Goal: Transaction & Acquisition: Download file/media

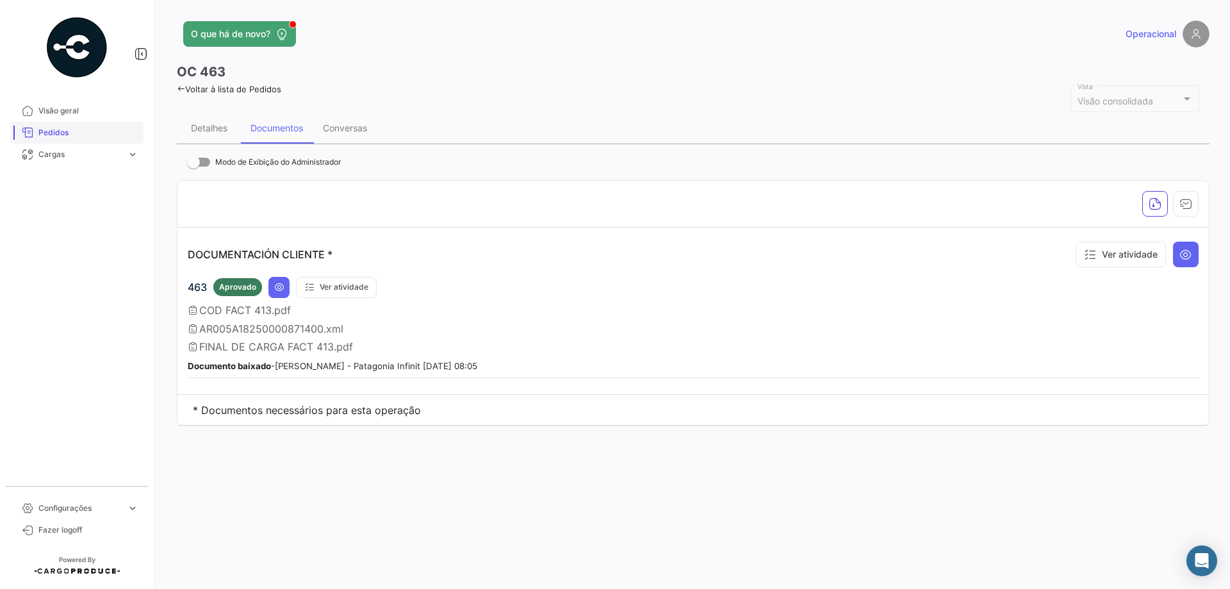
click at [81, 113] on span "Visão geral" at bounding box center [88, 111] width 100 height 12
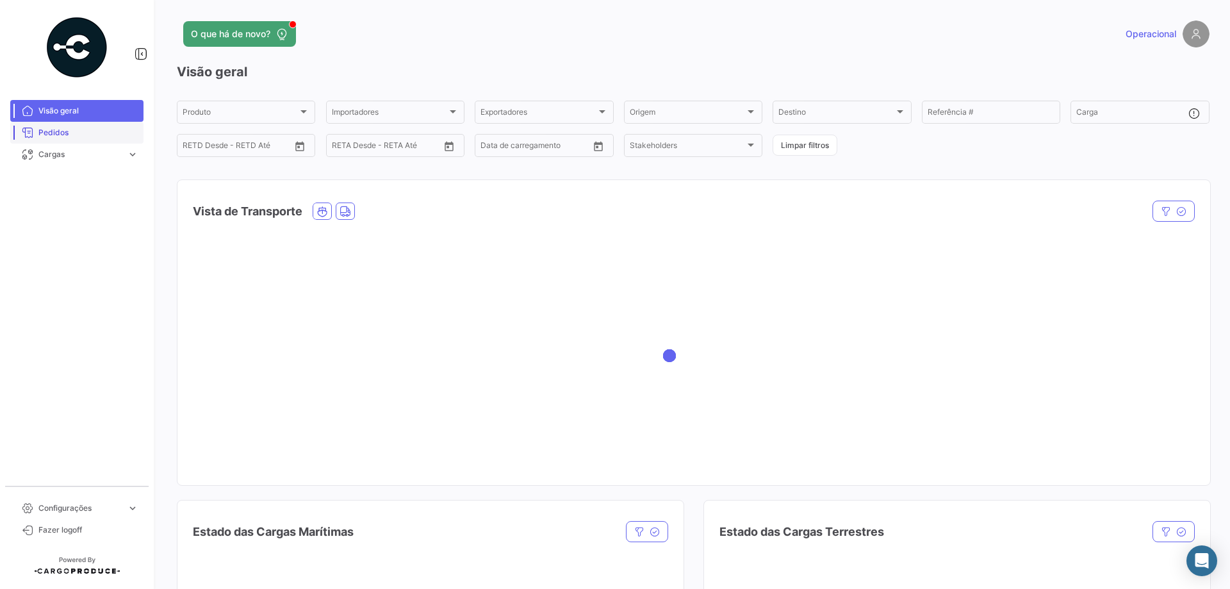
click at [78, 134] on span "Pedidos" at bounding box center [88, 133] width 100 height 12
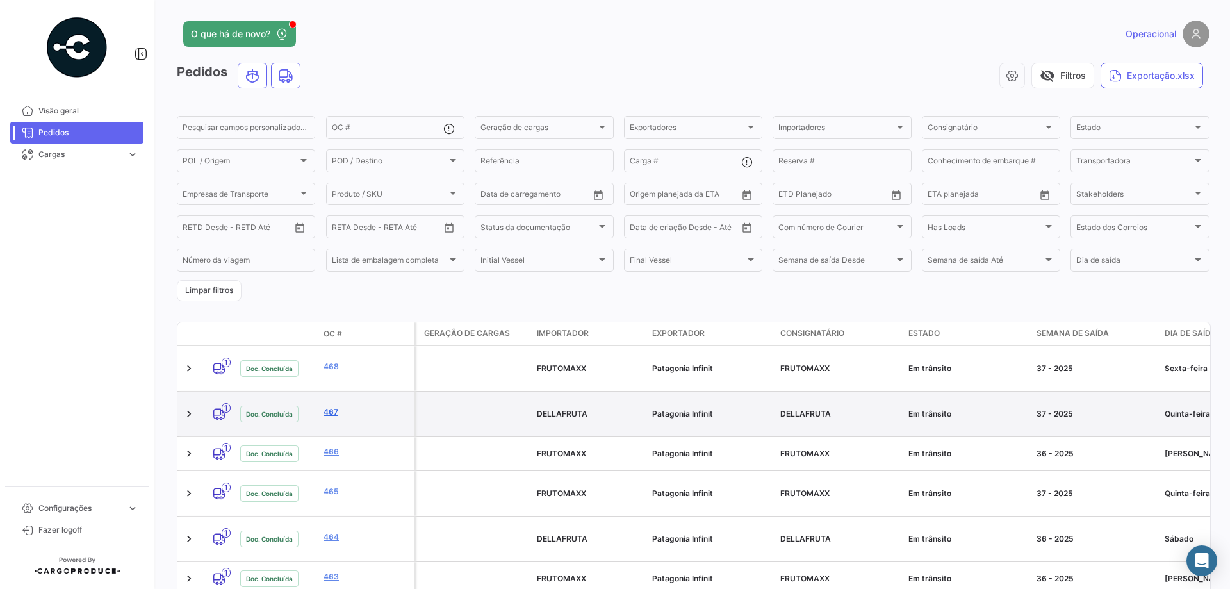
click at [331, 406] on link "467" at bounding box center [366, 412] width 86 height 12
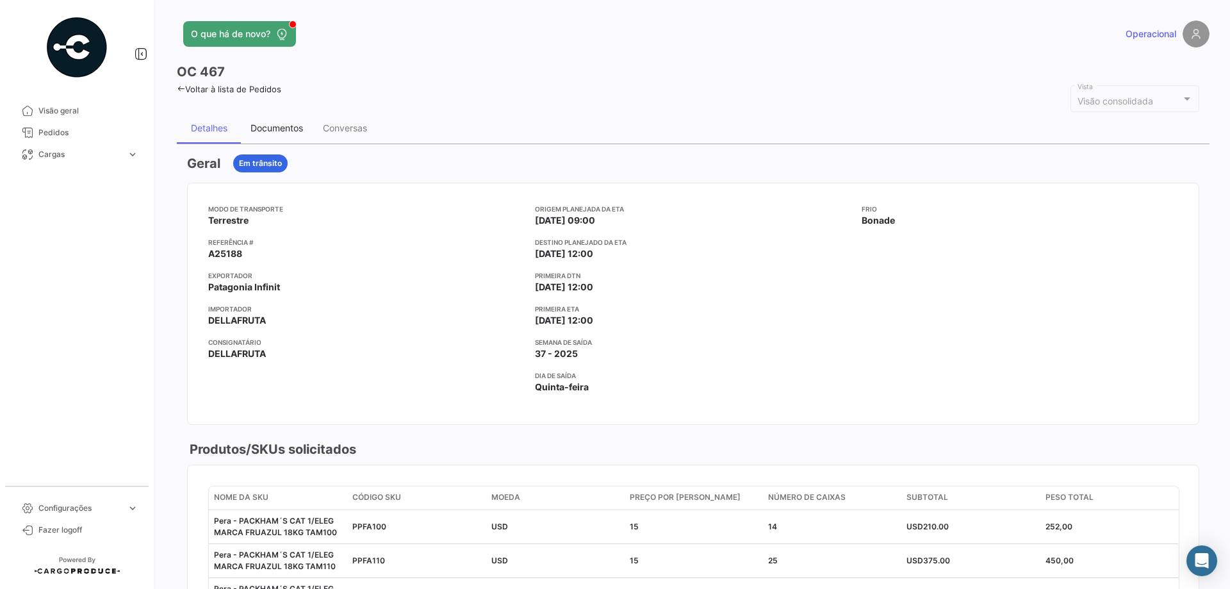
click at [289, 126] on div "Documentos" at bounding box center [276, 127] width 53 height 11
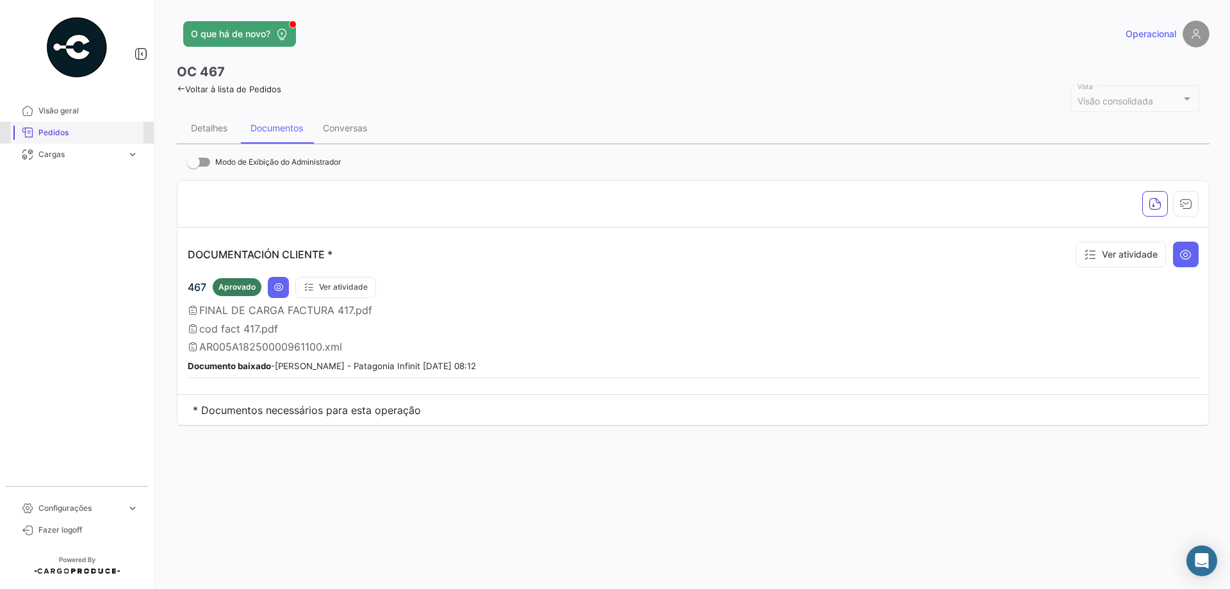
click at [85, 135] on span "Pedidos" at bounding box center [88, 133] width 100 height 12
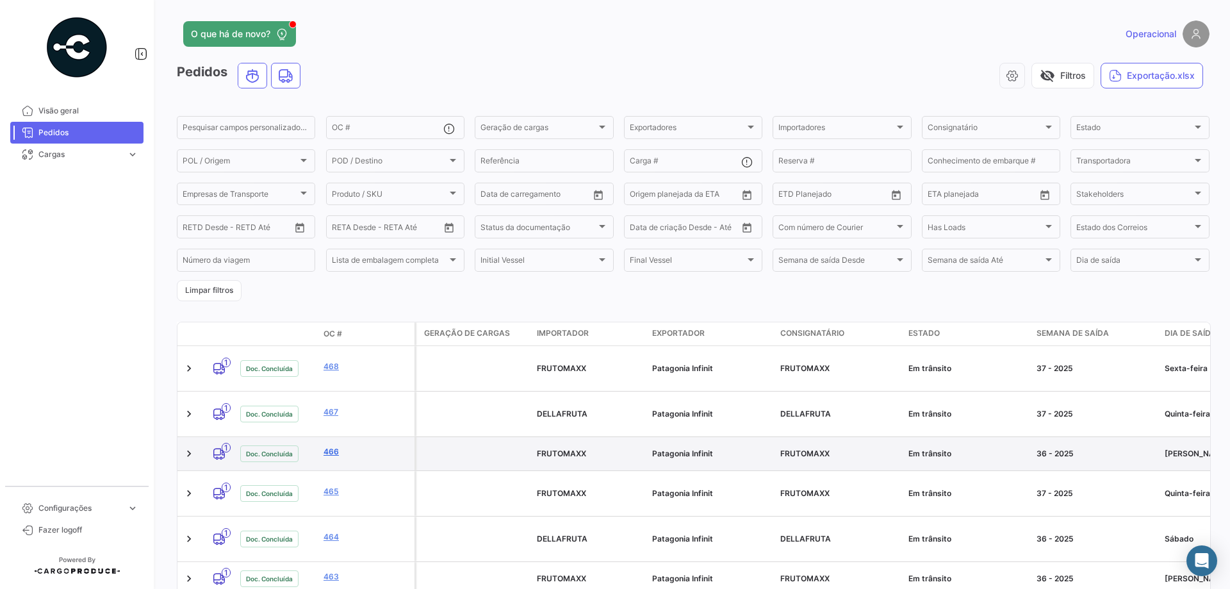
click at [330, 446] on link "466" at bounding box center [366, 452] width 86 height 12
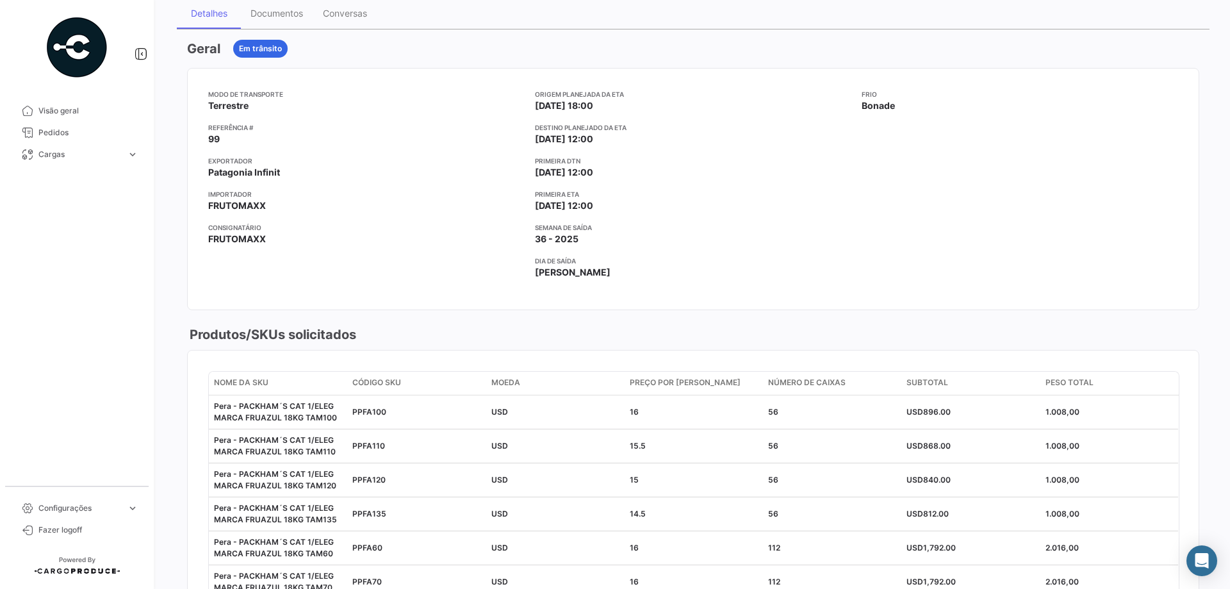
scroll to position [77, 0]
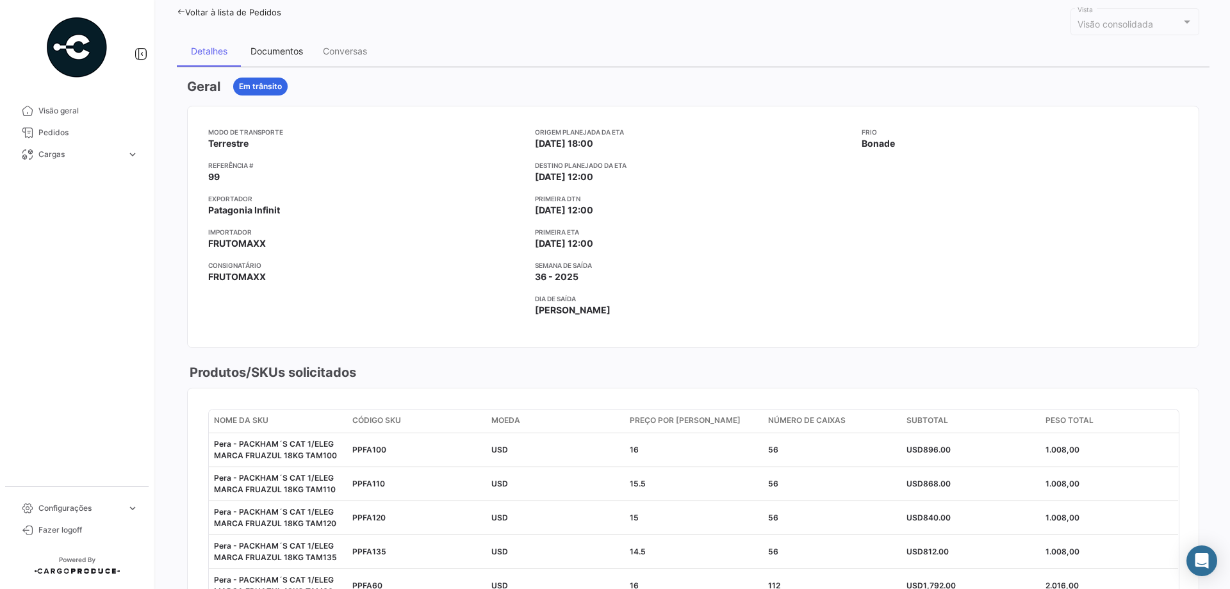
click at [276, 54] on div "Documentos" at bounding box center [276, 50] width 53 height 11
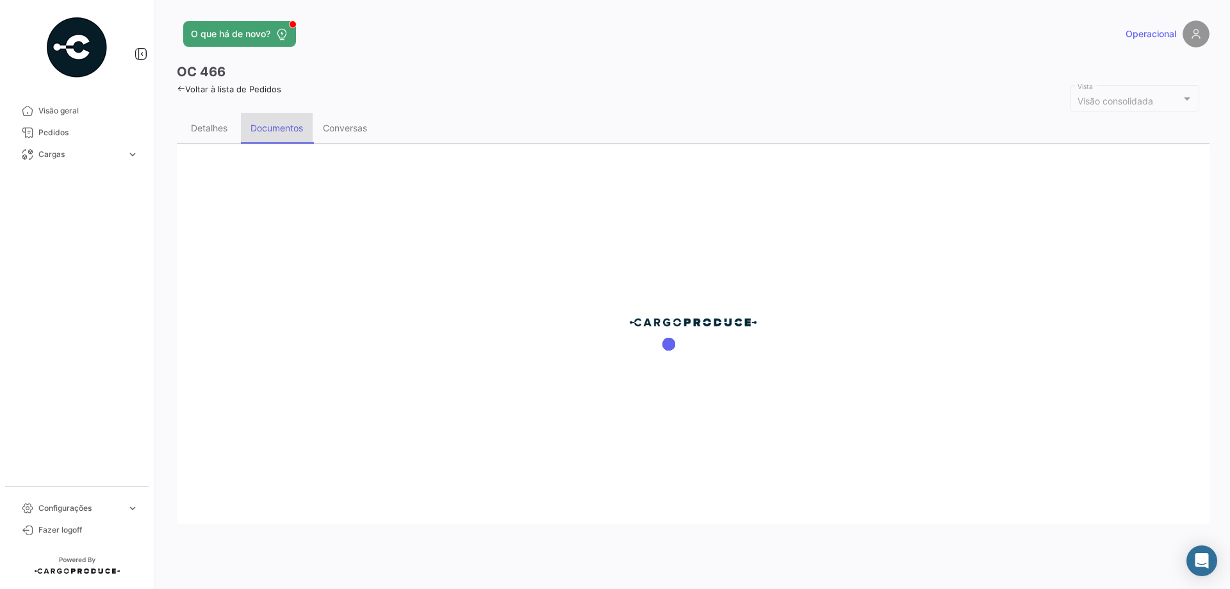
scroll to position [0, 0]
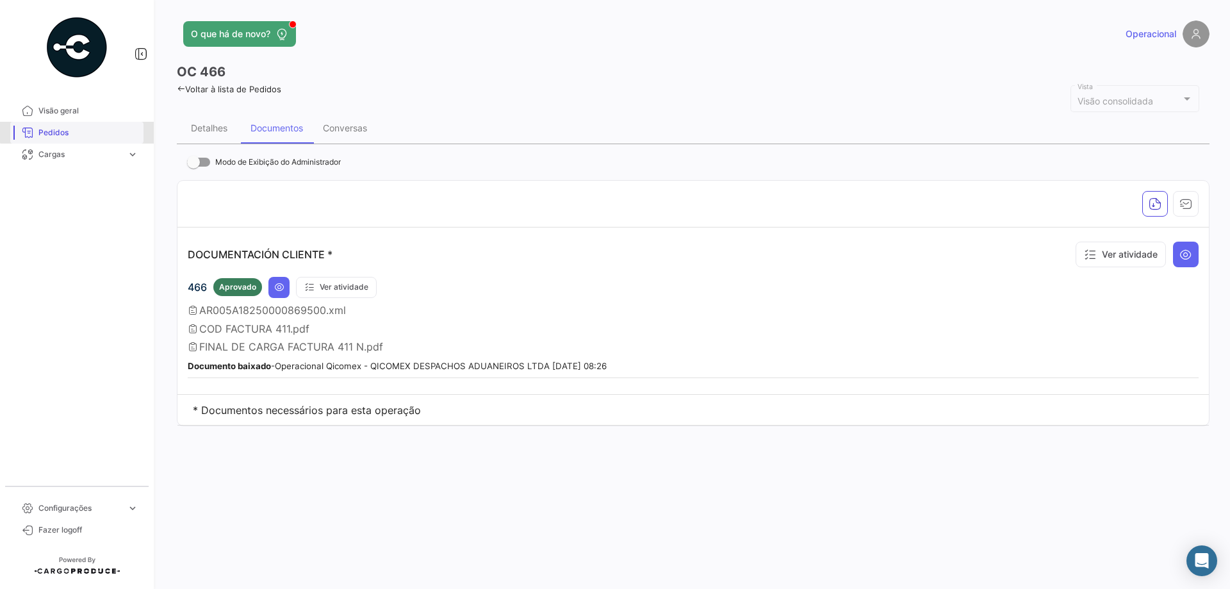
click at [90, 124] on link "Pedidos" at bounding box center [76, 133] width 133 height 22
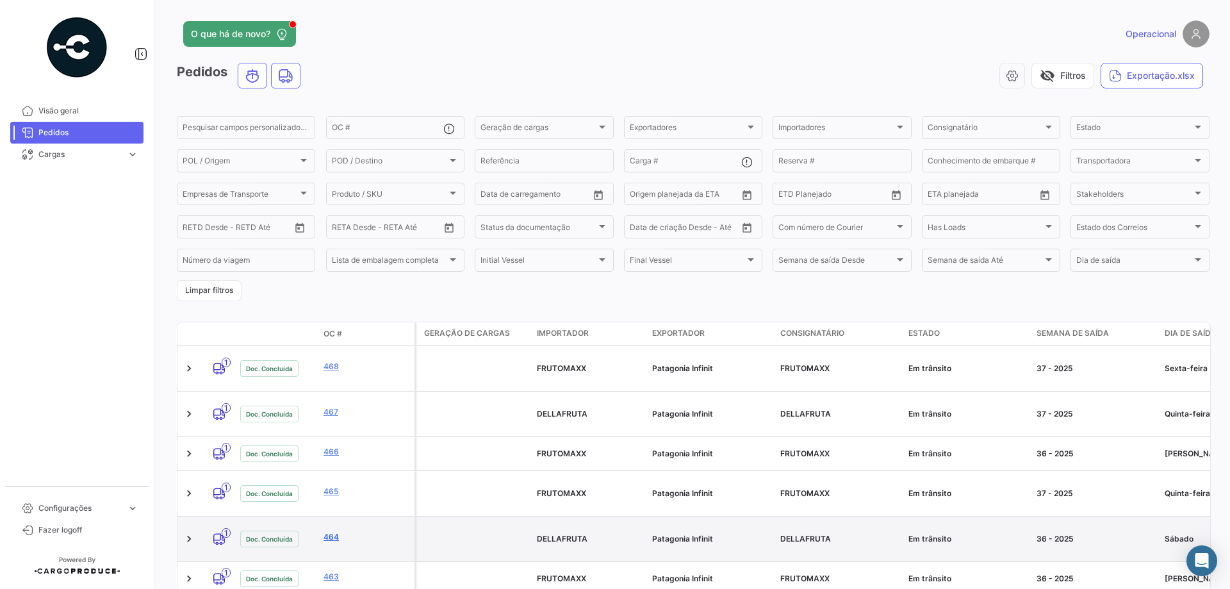
click at [334, 531] on link "464" at bounding box center [366, 537] width 86 height 12
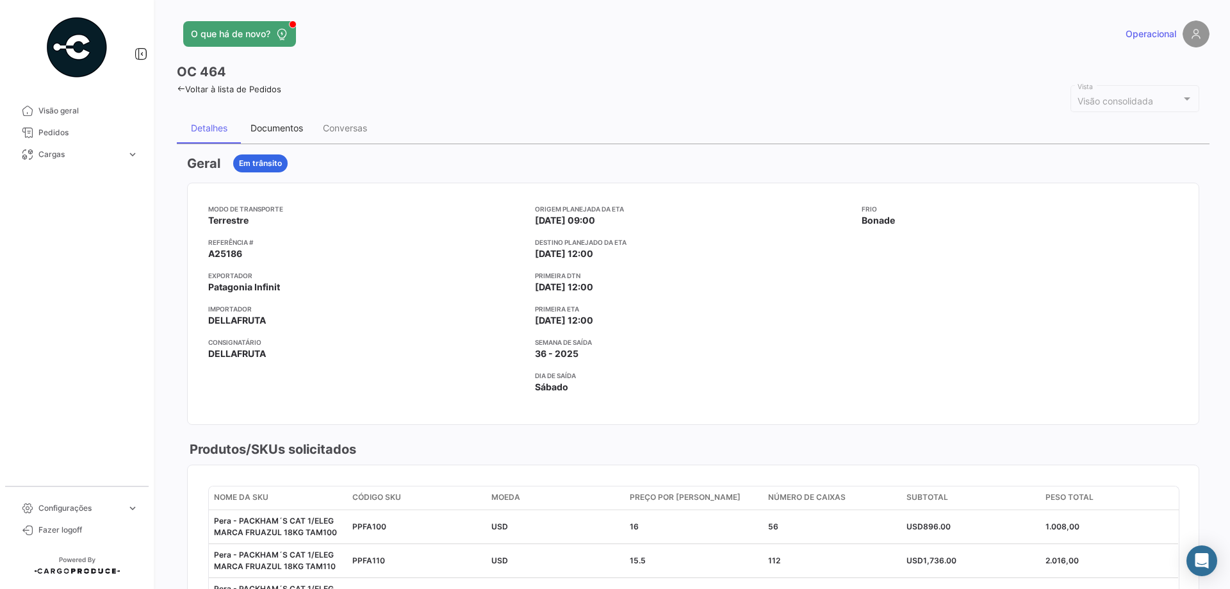
click at [254, 119] on div "Documentos" at bounding box center [277, 128] width 72 height 31
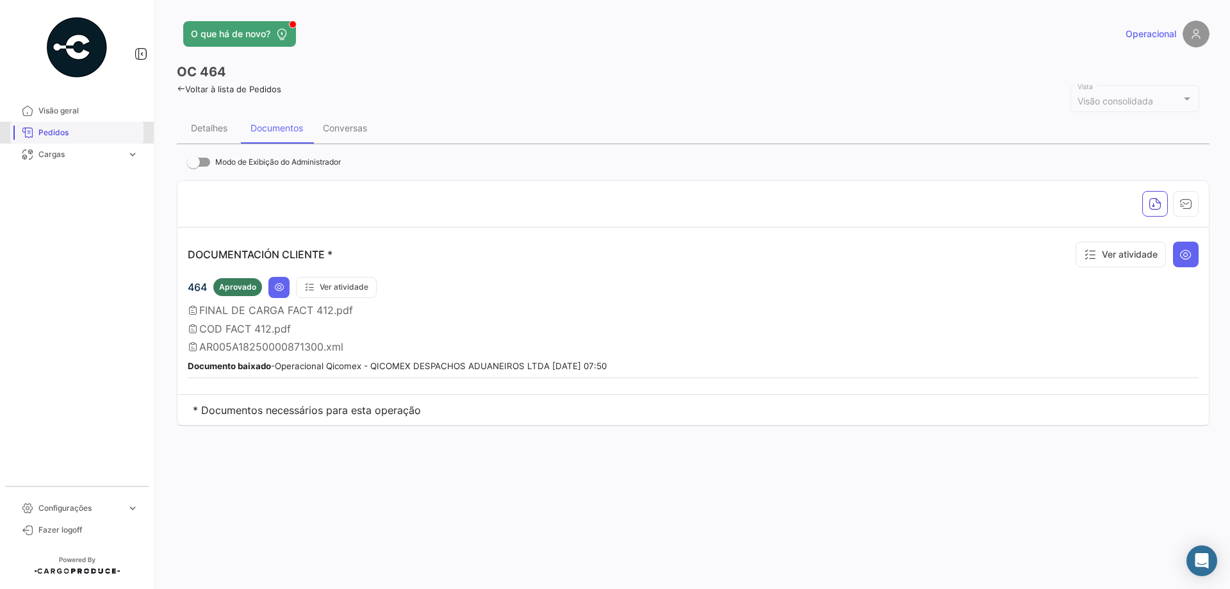
click at [104, 132] on span "Pedidos" at bounding box center [88, 133] width 100 height 12
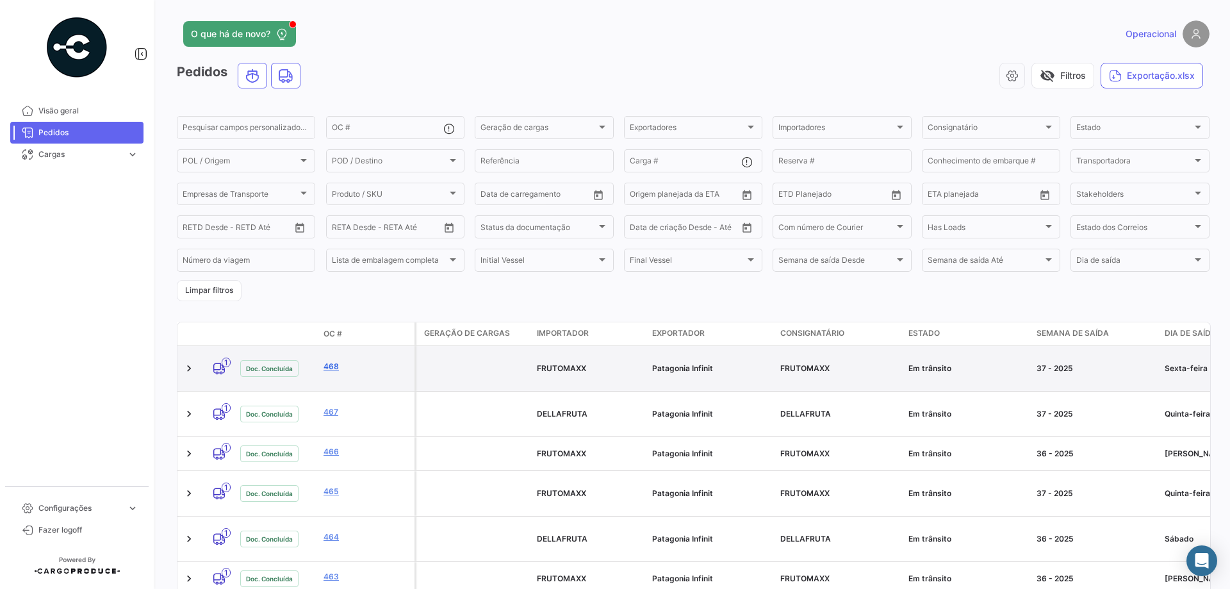
click at [334, 361] on link "468" at bounding box center [366, 367] width 86 height 12
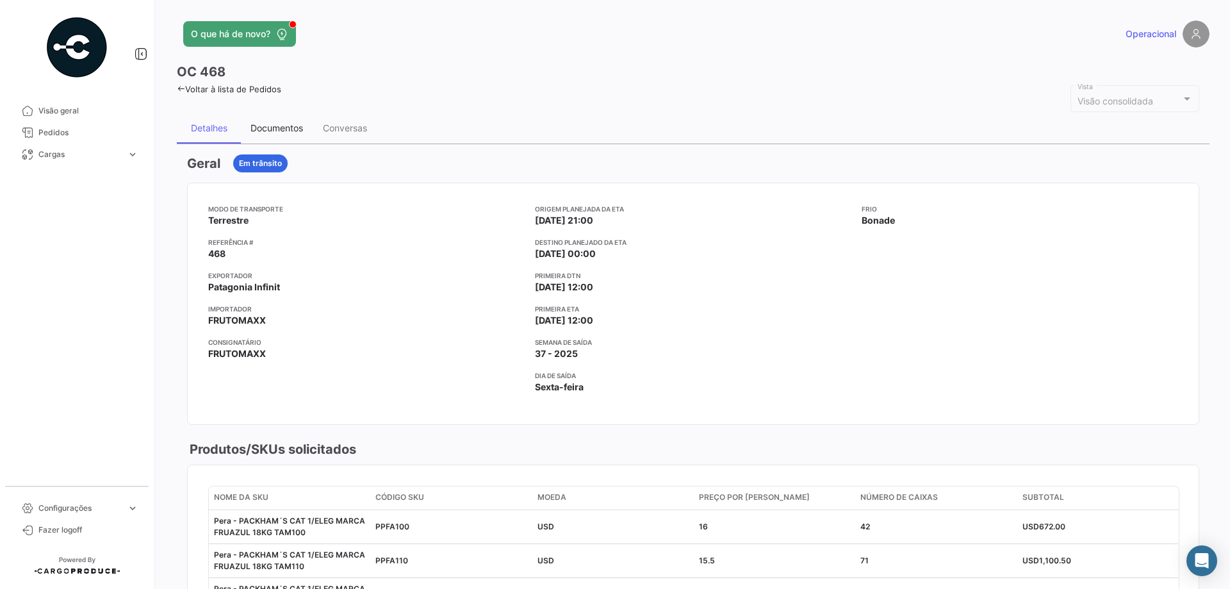
click at [278, 133] on div "Documentos" at bounding box center [277, 128] width 72 height 31
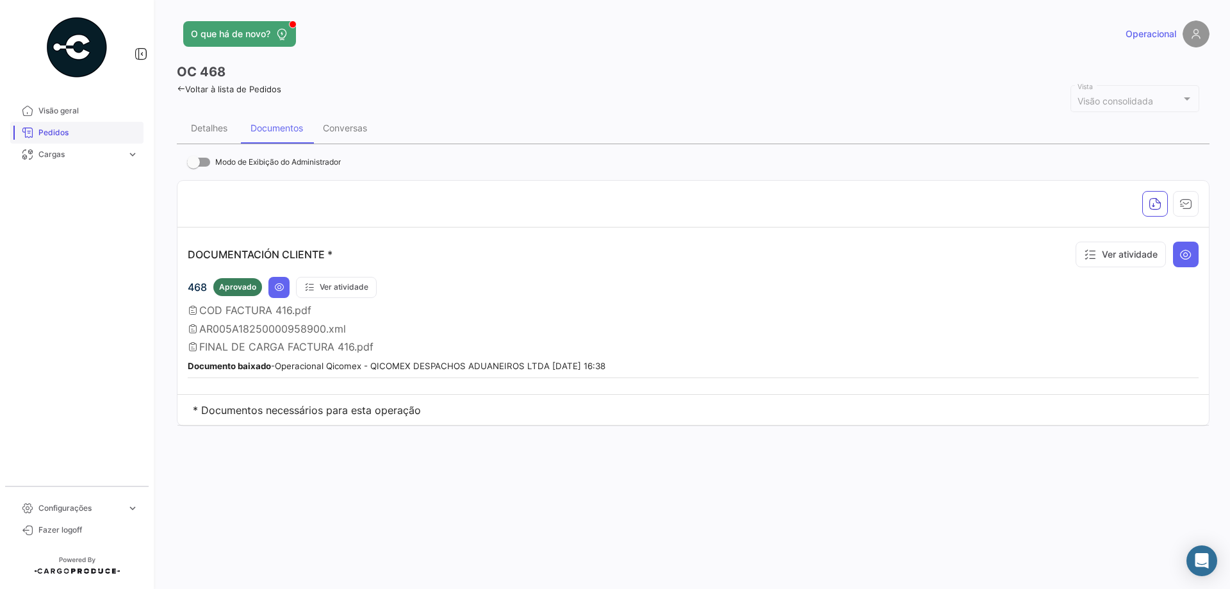
click at [88, 129] on span "Pedidos" at bounding box center [88, 133] width 100 height 12
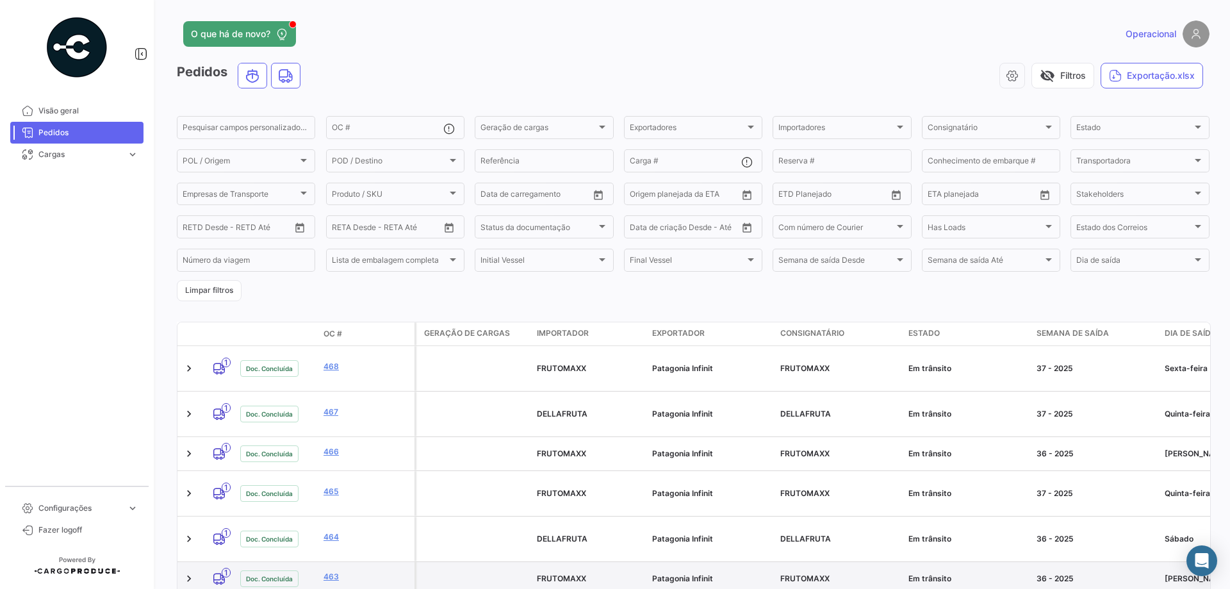
click at [334, 571] on div "463" at bounding box center [366, 578] width 86 height 15
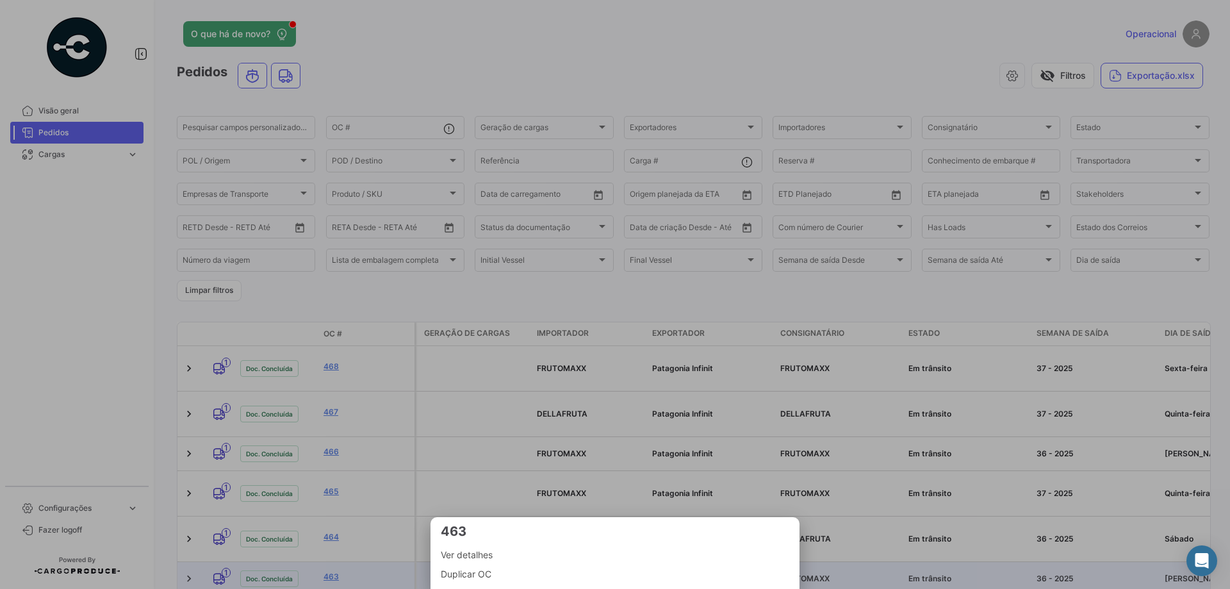
click at [333, 512] on div at bounding box center [615, 294] width 1230 height 589
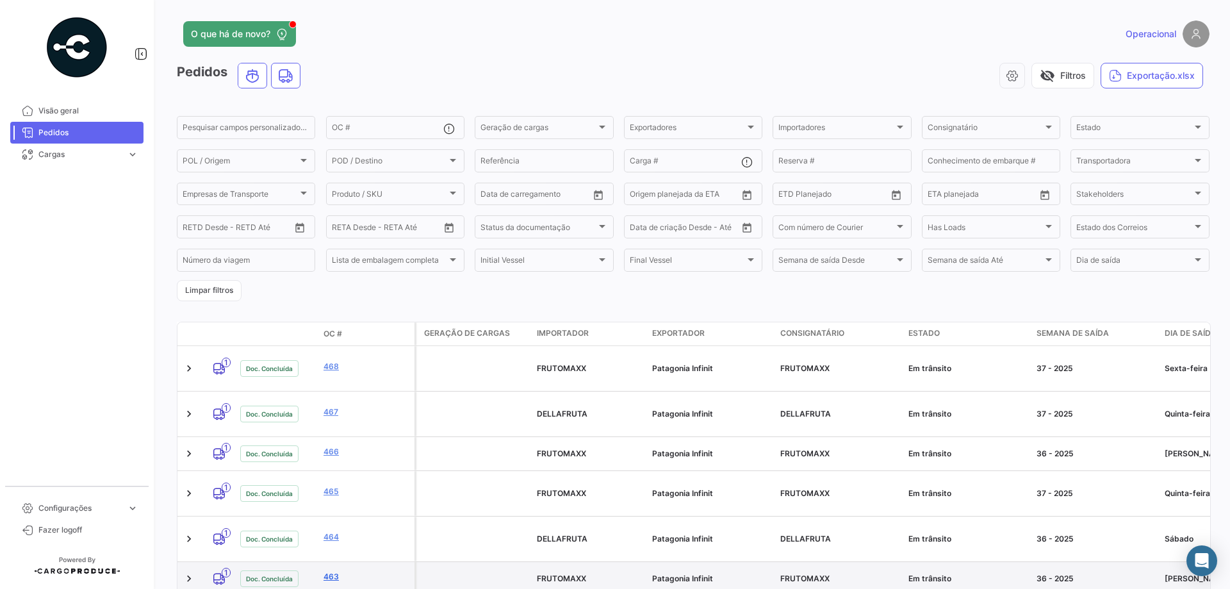
click at [332, 571] on link "463" at bounding box center [366, 577] width 86 height 12
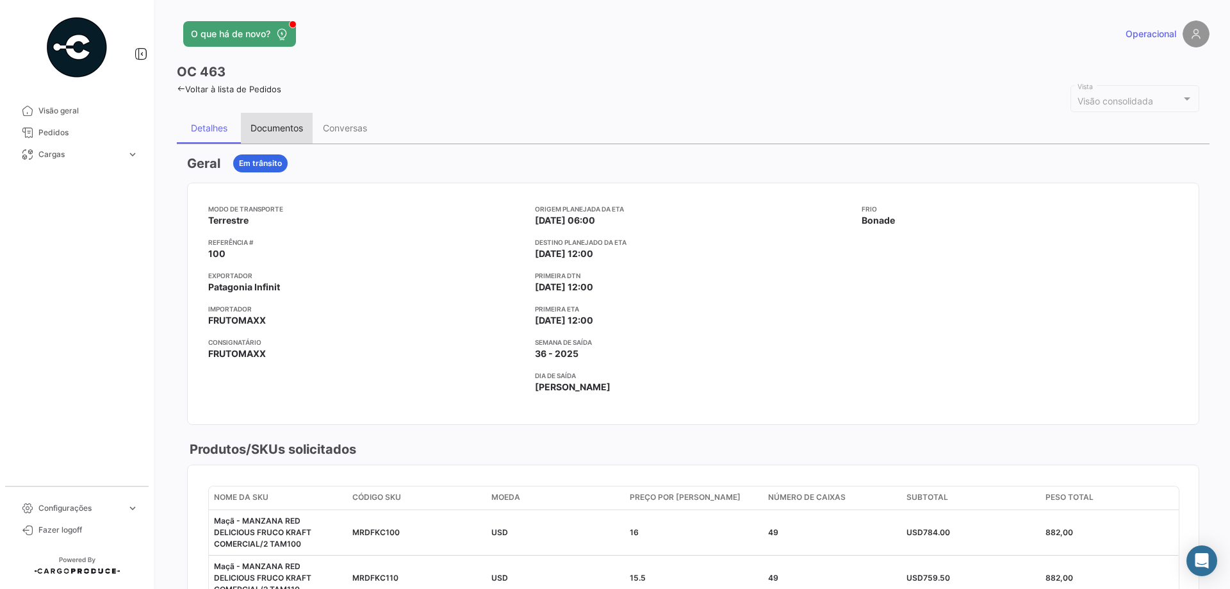
click at [286, 127] on div "Documentos" at bounding box center [276, 127] width 53 height 11
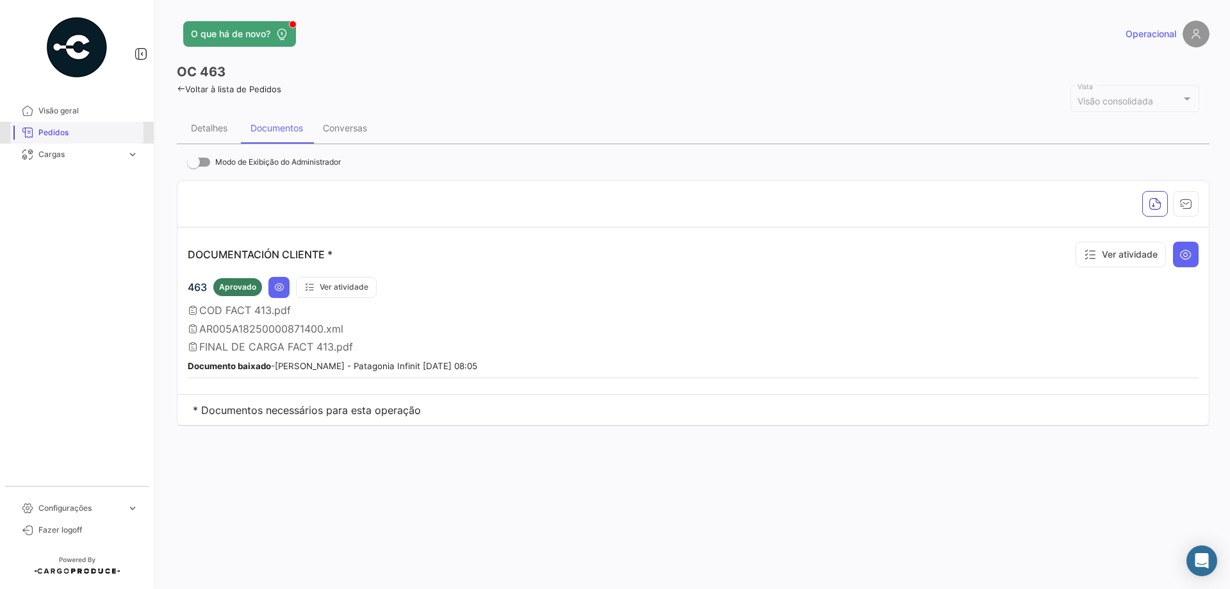
click at [105, 131] on span "Pedidos" at bounding box center [88, 133] width 100 height 12
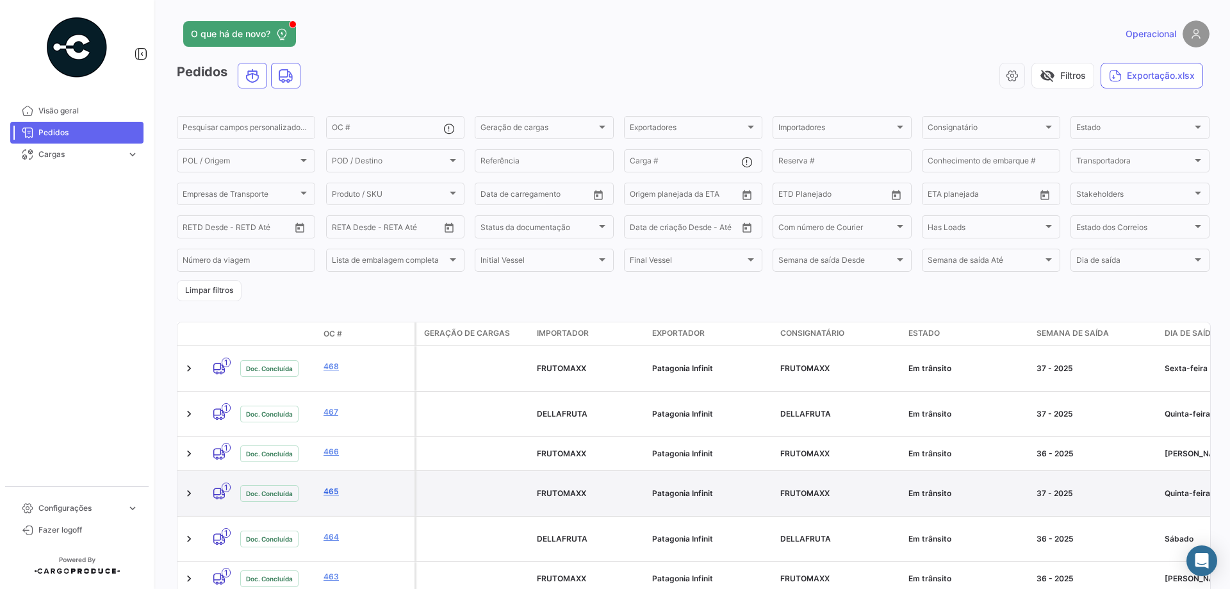
click at [333, 486] on link "465" at bounding box center [366, 492] width 86 height 12
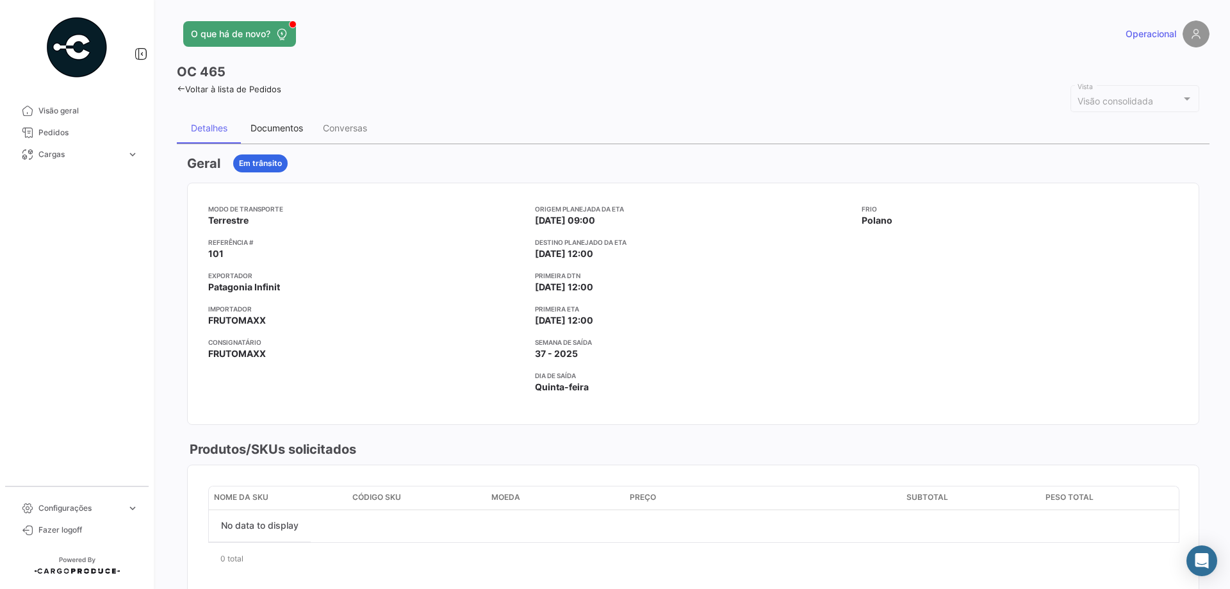
click at [266, 124] on div "Documentos" at bounding box center [276, 127] width 53 height 11
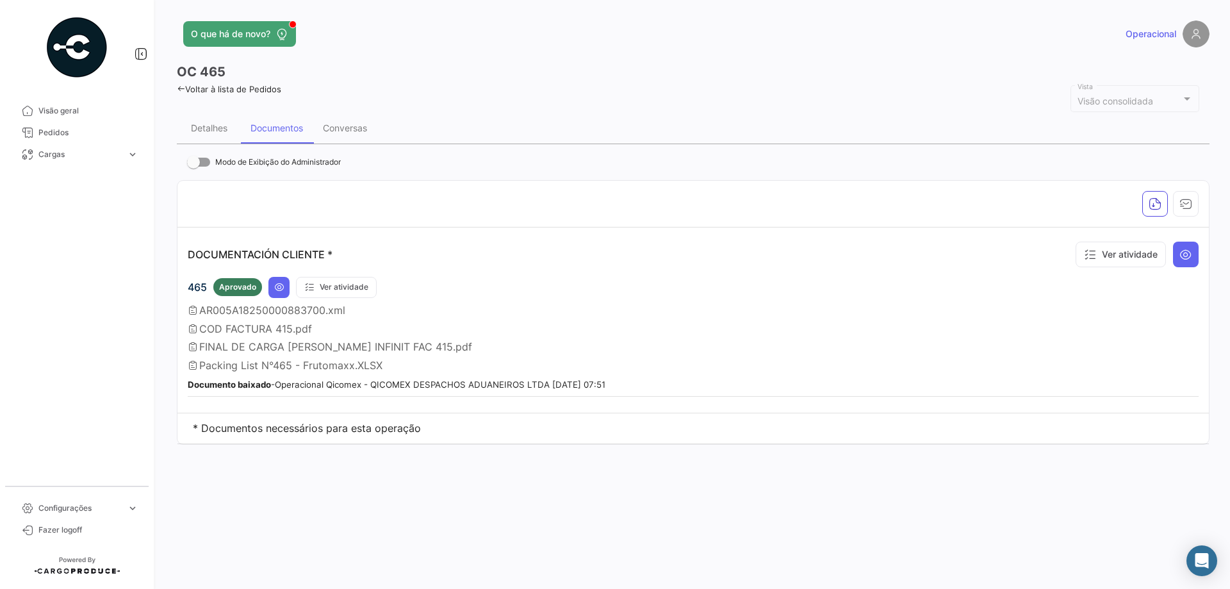
click at [298, 311] on span "AR005A18250000883700.xml" at bounding box center [272, 310] width 146 height 13
click at [285, 290] on button at bounding box center [278, 287] width 21 height 21
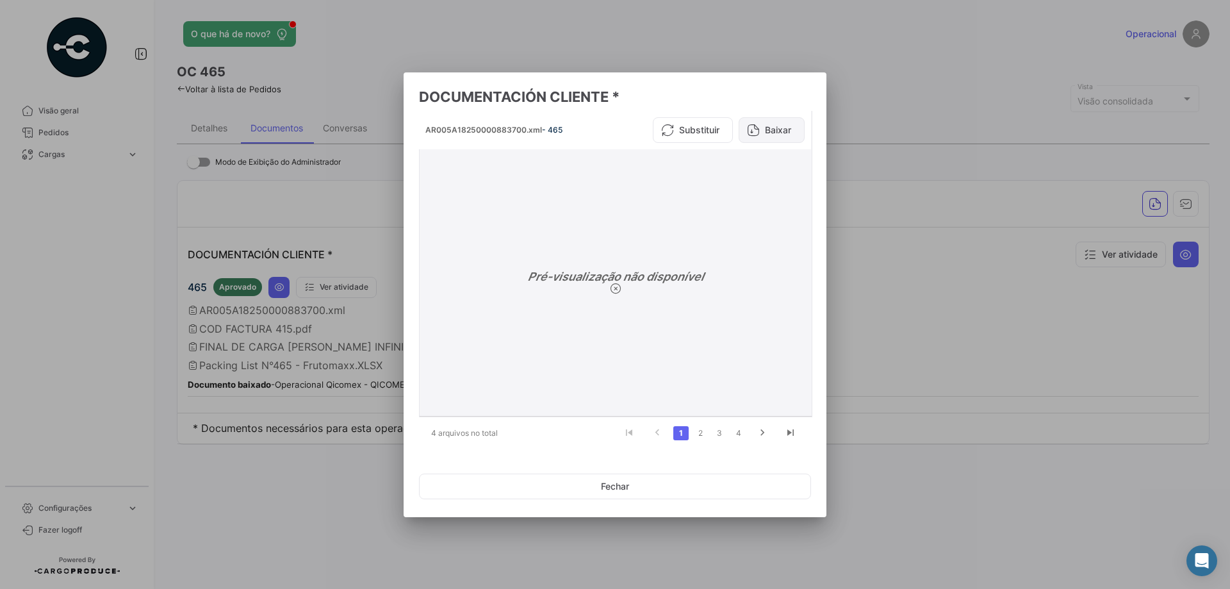
click at [760, 124] on button "Baixar" at bounding box center [772, 130] width 66 height 26
